Goal: Task Accomplishment & Management: Manage account settings

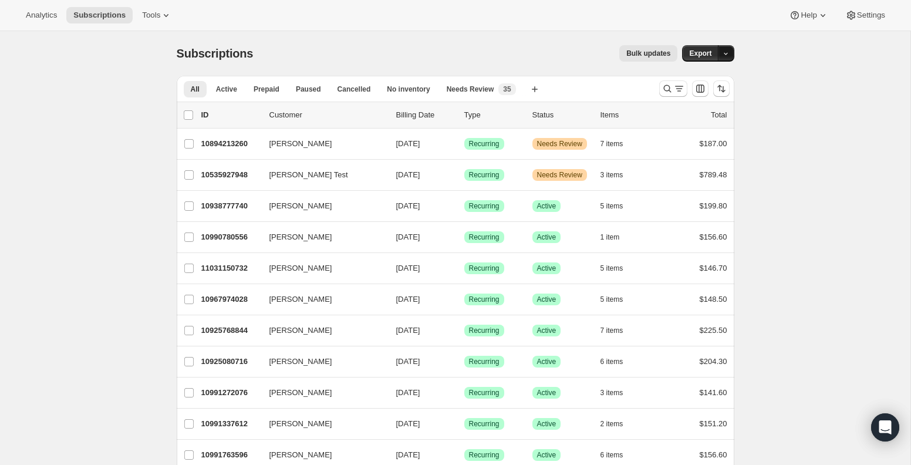
click at [723, 52] on icon "button" at bounding box center [726, 54] width 8 height 8
click at [675, 86] on icon "Search and filter results" at bounding box center [679, 89] width 12 height 12
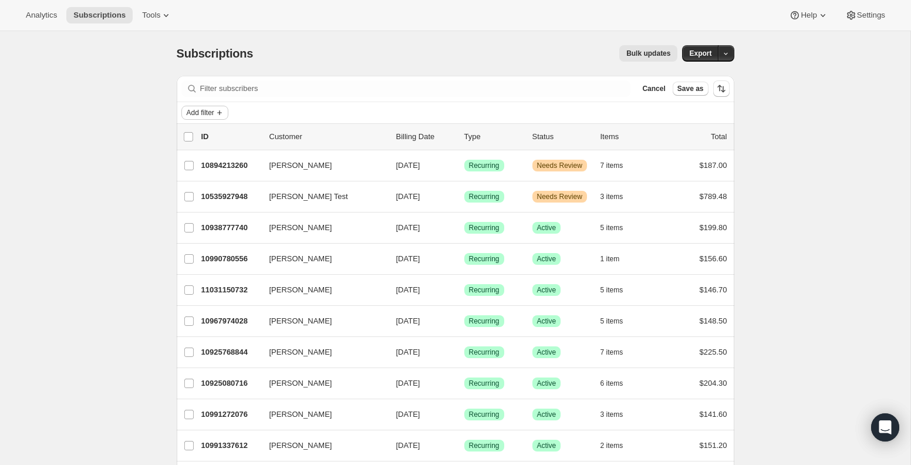
click at [214, 112] on span "Add filter" at bounding box center [201, 112] width 28 height 9
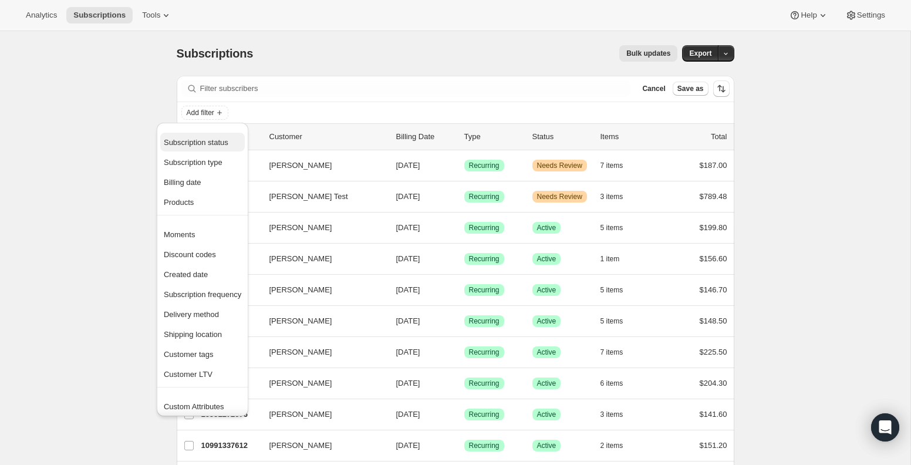
click at [211, 144] on span "Subscription status" at bounding box center [196, 142] width 65 height 9
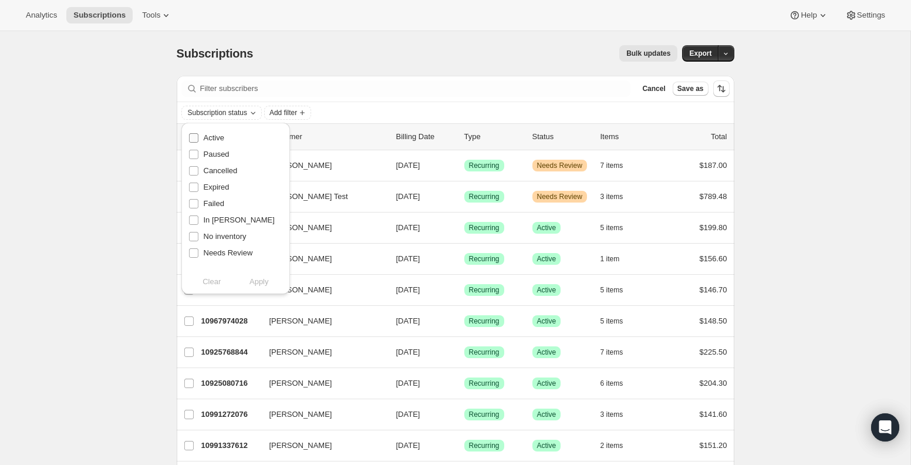
click at [214, 137] on span "Active" at bounding box center [214, 137] width 21 height 9
click at [198, 137] on input "Active" at bounding box center [193, 137] width 9 height 9
checkbox input "true"
click at [257, 283] on span "Apply" at bounding box center [259, 282] width 19 height 12
click at [713, 53] on button "Export" at bounding box center [700, 53] width 36 height 16
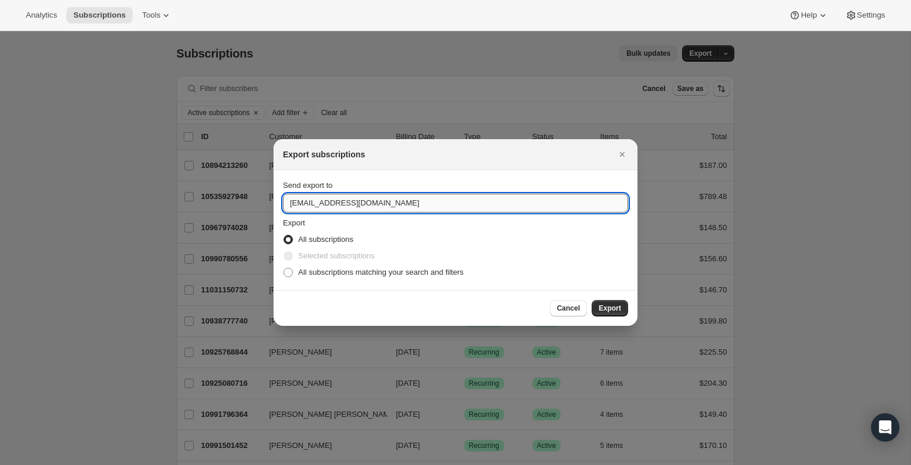
click at [398, 205] on input "[EMAIL_ADDRESS][DOMAIN_NAME]" at bounding box center [455, 203] width 345 height 19
click at [398, 204] on input "[EMAIL_ADDRESS][DOMAIN_NAME]" at bounding box center [455, 203] width 345 height 19
paste input "[DEMOGRAPHIC_DATA]"
type input "[PERSON_NAME][EMAIL_ADDRESS][DOMAIN_NAME]"
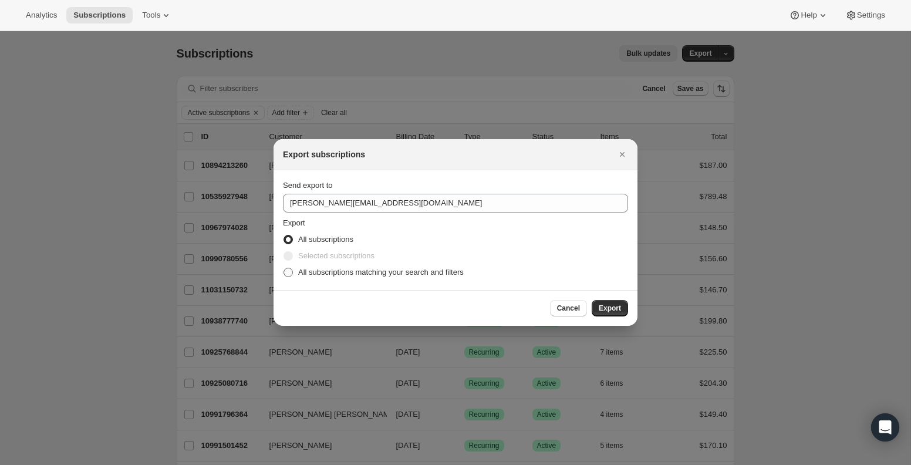
click at [293, 272] on span ":ra:" at bounding box center [288, 272] width 11 height 11
click at [284, 268] on input "All subscriptions matching your search and filters" at bounding box center [284, 268] width 1 height 1
radio input "true"
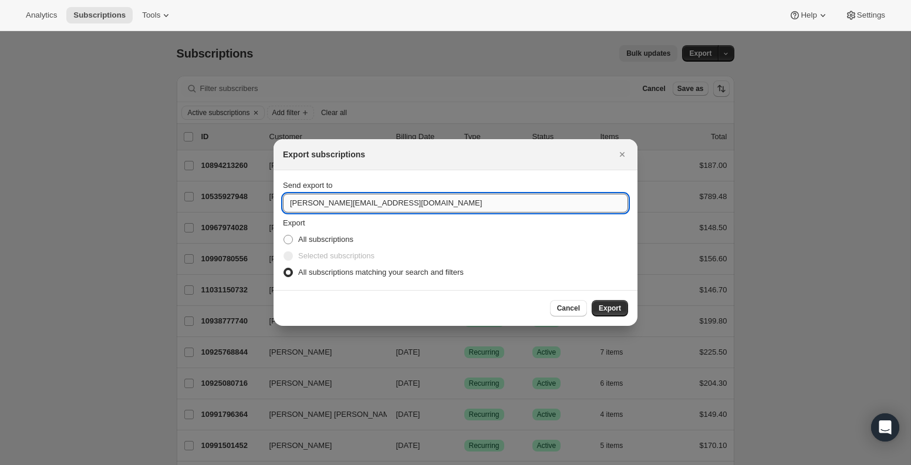
click at [403, 207] on input "[PERSON_NAME][EMAIL_ADDRESS][DOMAIN_NAME]" at bounding box center [455, 203] width 345 height 19
click at [406, 223] on fieldset "Export All subscriptions Selected subscriptions All subscriptions matching your…" at bounding box center [455, 248] width 345 height 63
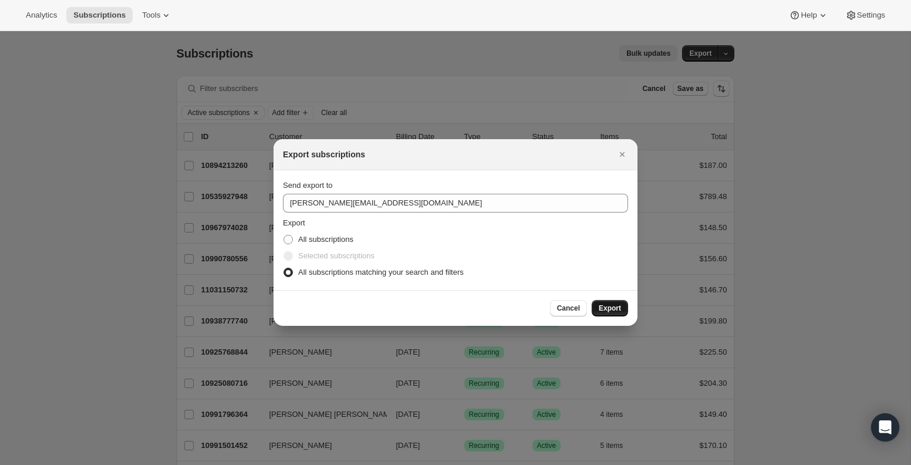
click at [607, 309] on span "Export" at bounding box center [610, 308] width 22 height 9
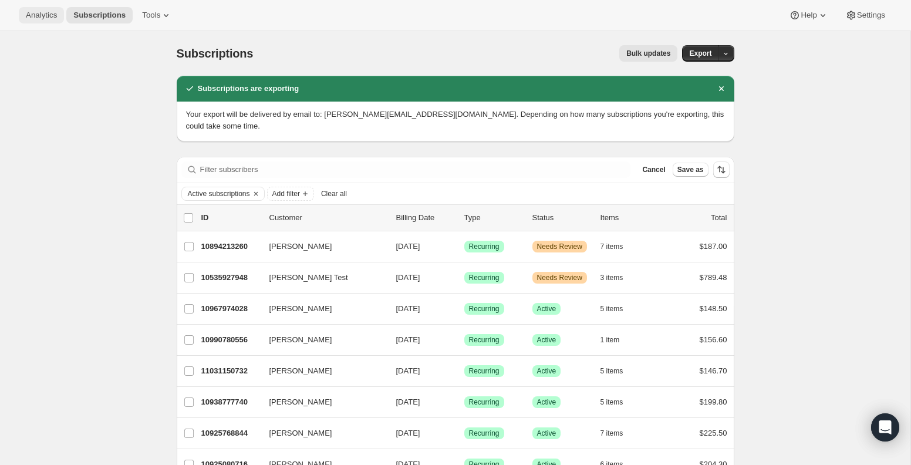
click at [45, 17] on span "Analytics" at bounding box center [41, 15] width 31 height 9
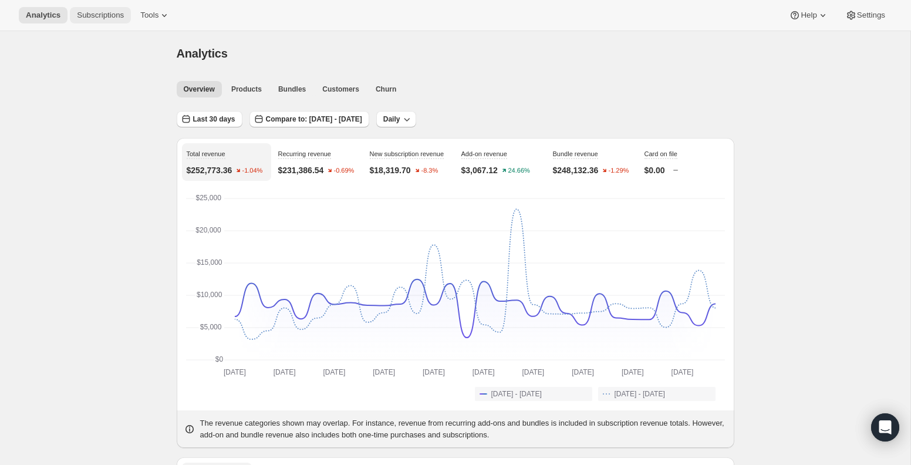
click at [95, 15] on span "Subscriptions" at bounding box center [100, 15] width 47 height 9
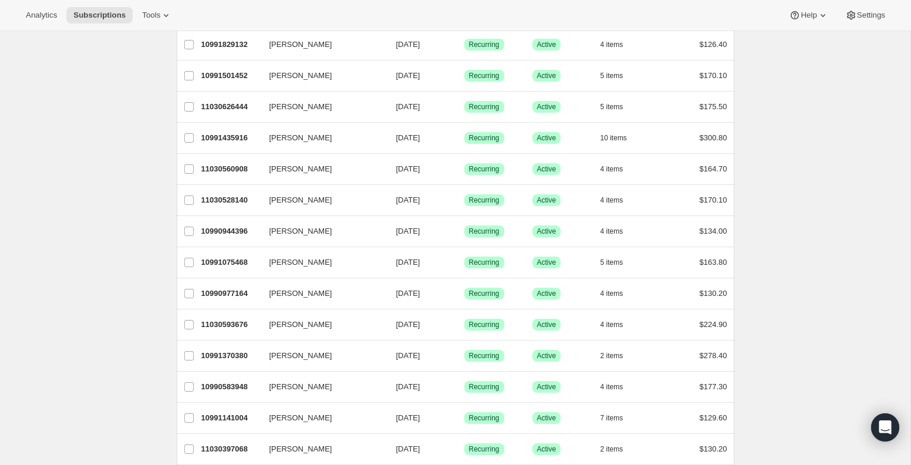
scroll to position [854, 0]
